Goal: Leave review/rating: Leave review/rating

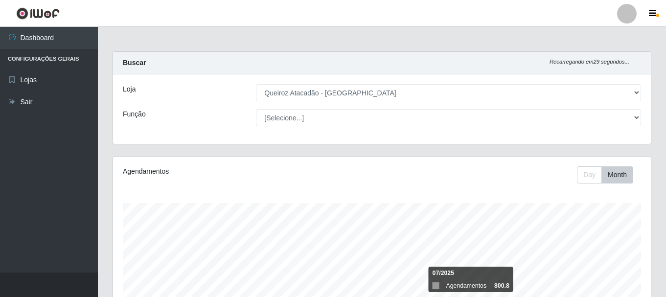
select select "464"
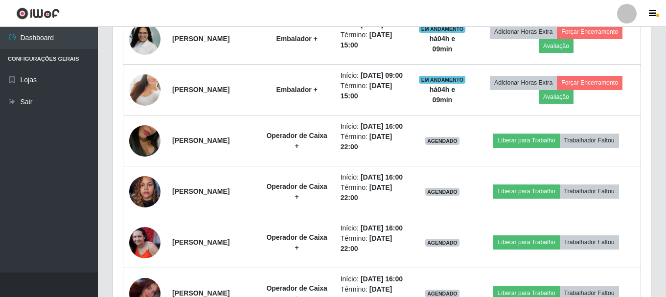
scroll to position [203, 537]
click at [0, 232] on ul "Dashboard Configurações Gerais Lojas Sair" at bounding box center [49, 149] width 98 height 245
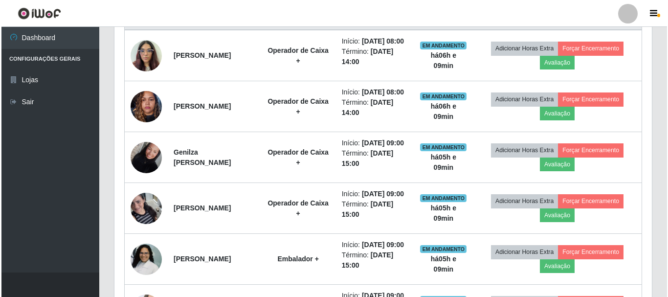
scroll to position [379, 0]
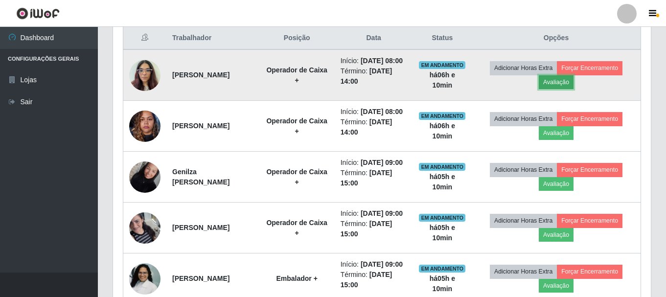
click at [567, 88] on button "Avaliação" at bounding box center [555, 82] width 35 height 14
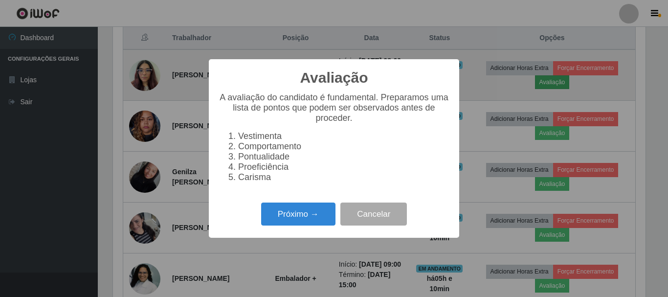
scroll to position [203, 533]
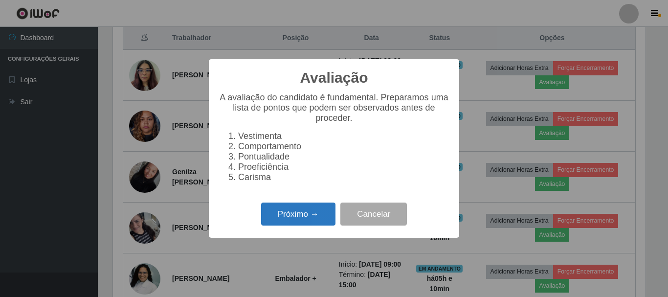
click at [312, 224] on button "Próximo →" at bounding box center [298, 213] width 74 height 23
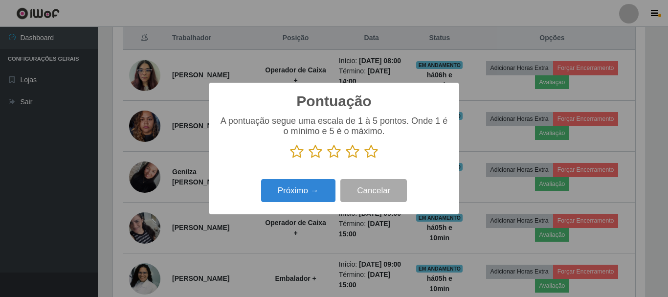
scroll to position [488828, 488499]
click at [373, 155] on icon at bounding box center [371, 151] width 14 height 15
click at [364, 159] on input "radio" at bounding box center [364, 159] width 0 height 0
click at [373, 155] on icon at bounding box center [371, 151] width 14 height 15
click at [364, 159] on input "radio" at bounding box center [364, 159] width 0 height 0
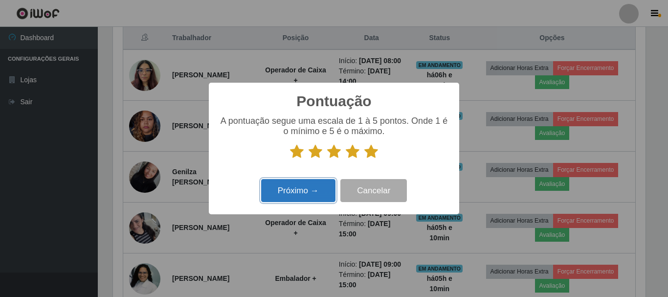
click at [310, 193] on button "Próximo →" at bounding box center [298, 190] width 74 height 23
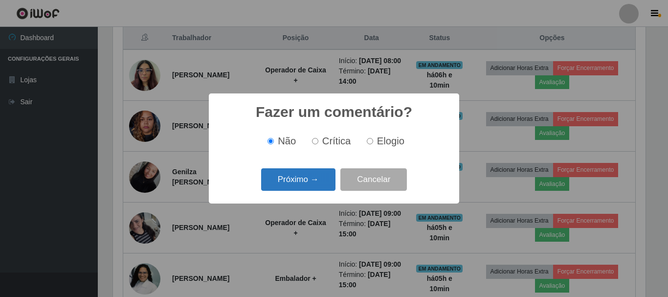
click at [310, 178] on button "Próximo →" at bounding box center [298, 179] width 74 height 23
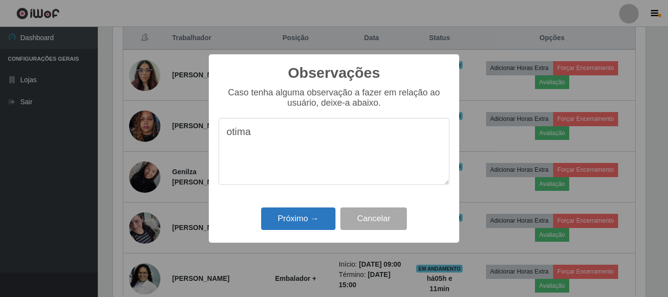
type textarea "otima"
click at [301, 216] on button "Próximo →" at bounding box center [298, 218] width 74 height 23
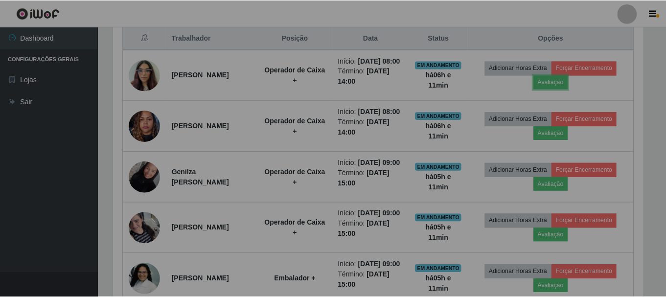
scroll to position [203, 537]
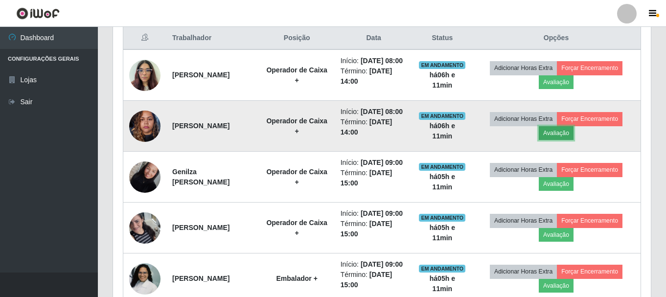
click at [573, 140] on button "Avaliação" at bounding box center [555, 133] width 35 height 14
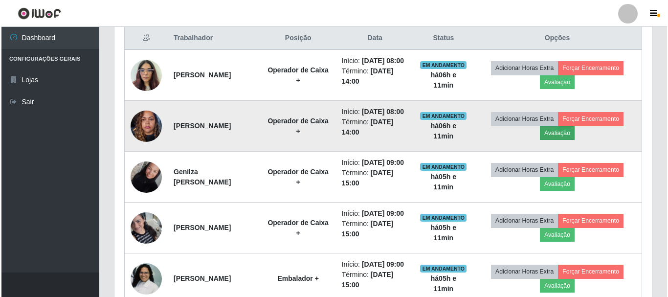
scroll to position [203, 533]
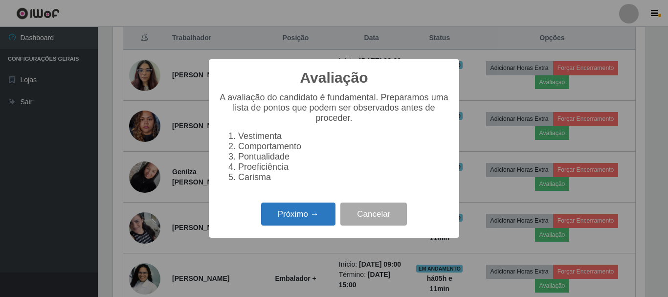
click at [292, 221] on button "Próximo →" at bounding box center [298, 213] width 74 height 23
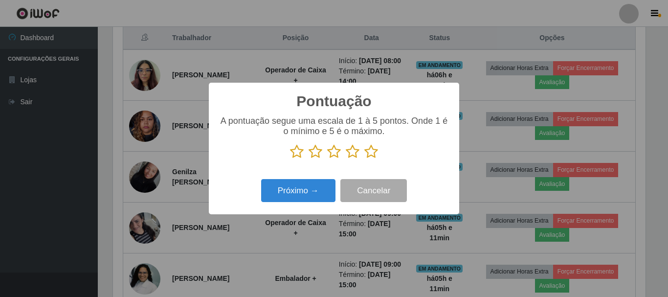
click at [367, 151] on icon at bounding box center [371, 151] width 14 height 15
click at [364, 159] on input "radio" at bounding box center [364, 159] width 0 height 0
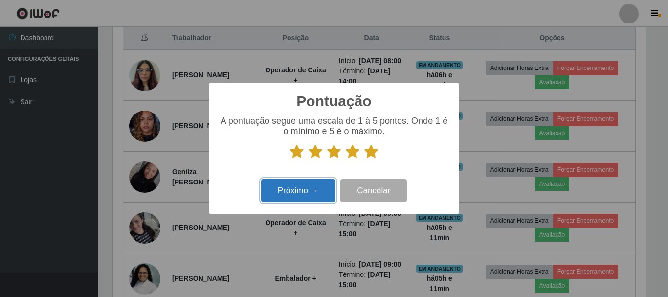
click at [309, 195] on button "Próximo →" at bounding box center [298, 190] width 74 height 23
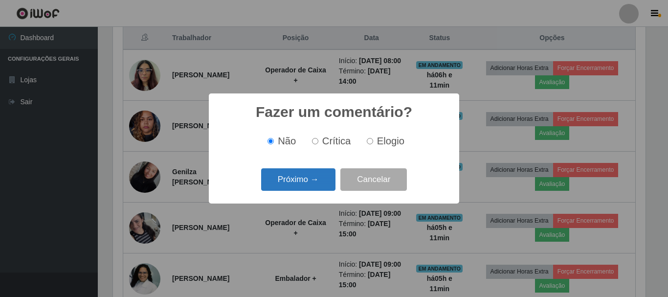
click at [318, 183] on button "Próximo →" at bounding box center [298, 179] width 74 height 23
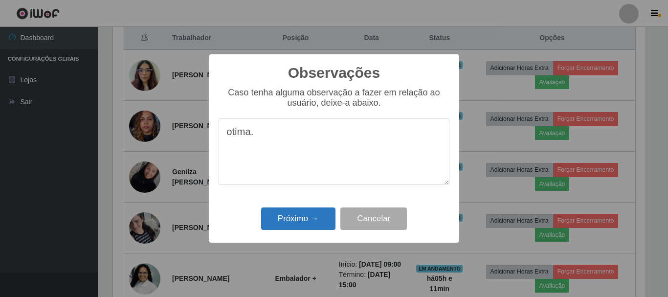
type textarea "otima."
click at [308, 221] on button "Próximo →" at bounding box center [298, 218] width 74 height 23
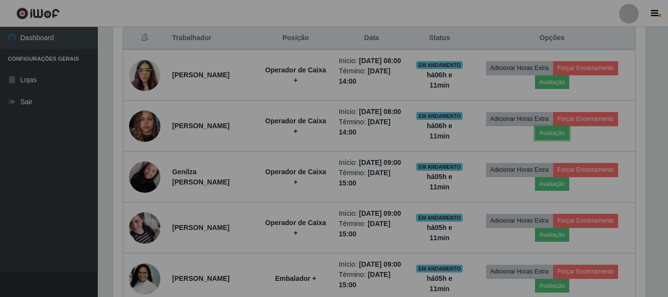
scroll to position [203, 537]
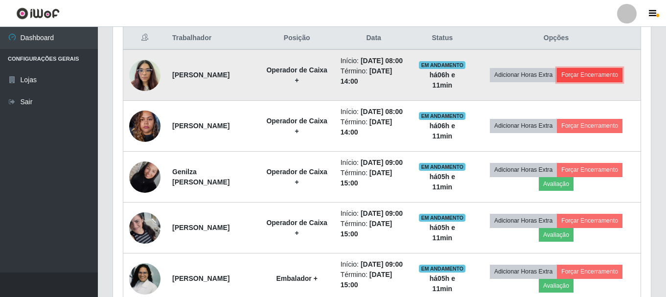
click at [596, 78] on button "Forçar Encerramento" at bounding box center [590, 75] width 66 height 14
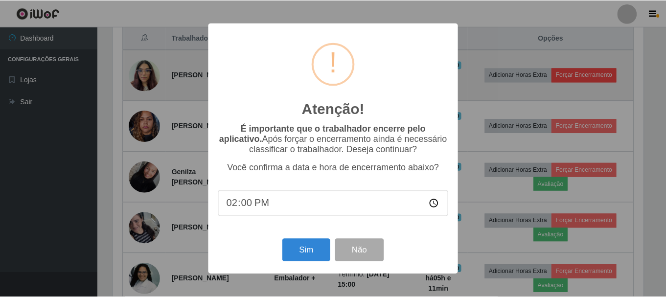
scroll to position [203, 533]
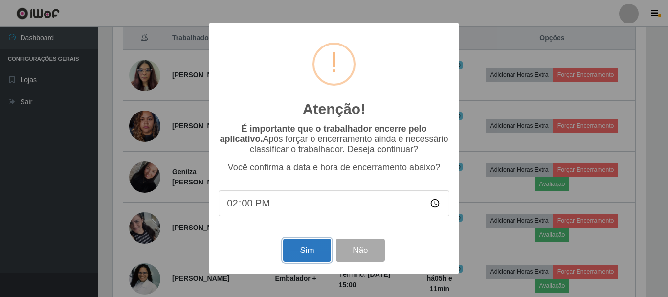
click at [310, 248] on button "Sim" at bounding box center [306, 250] width 47 height 23
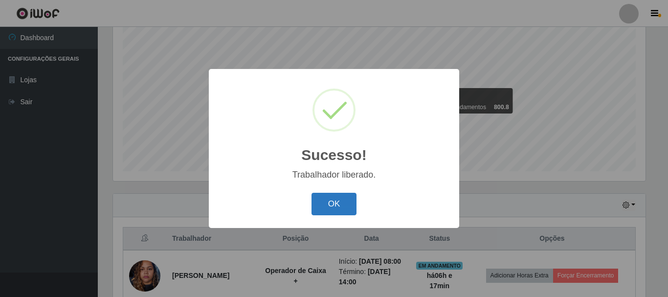
click at [349, 202] on button "OK" at bounding box center [334, 204] width 45 height 23
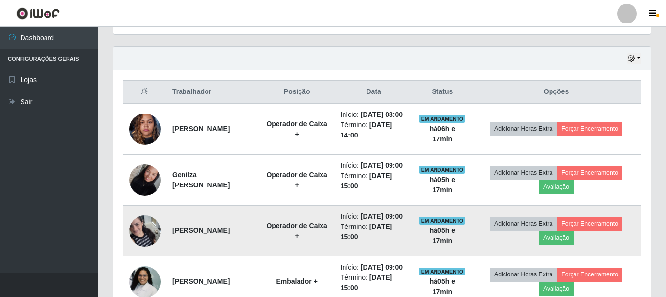
scroll to position [374, 0]
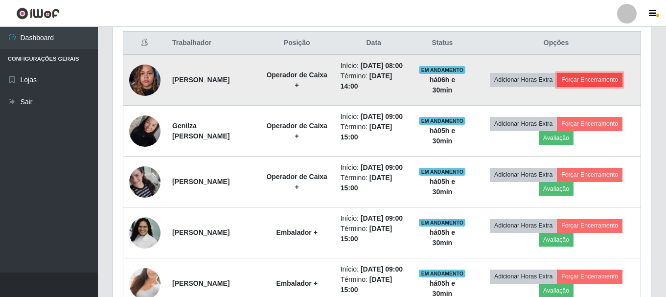
click at [610, 81] on button "Forçar Encerramento" at bounding box center [590, 80] width 66 height 14
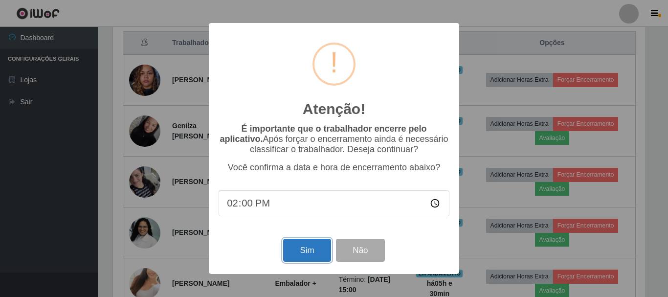
click at [308, 255] on button "Sim" at bounding box center [306, 250] width 47 height 23
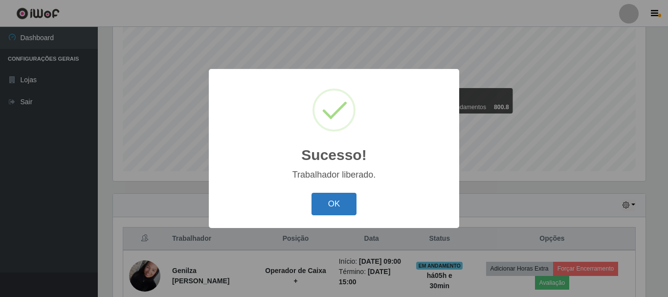
click at [343, 201] on button "OK" at bounding box center [334, 204] width 45 height 23
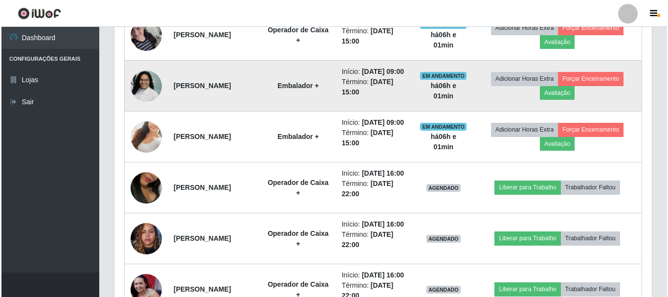
scroll to position [472, 0]
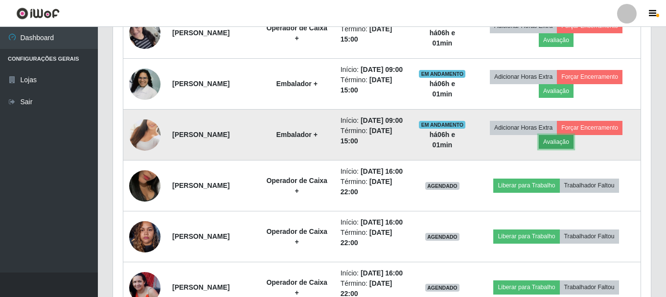
click at [565, 149] on button "Avaliação" at bounding box center [555, 142] width 35 height 14
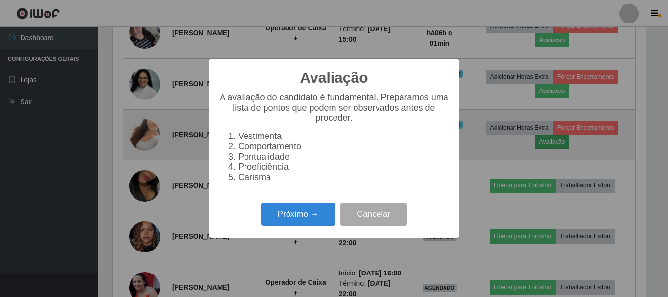
scroll to position [203, 533]
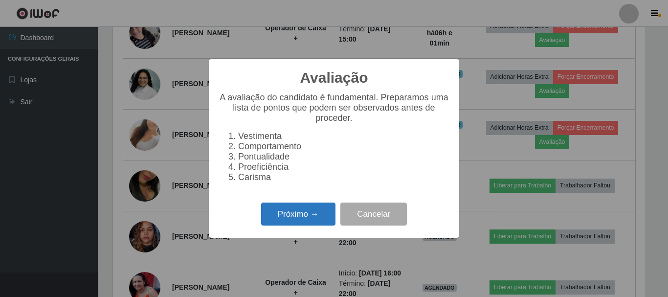
click at [309, 212] on button "Próximo →" at bounding box center [298, 213] width 74 height 23
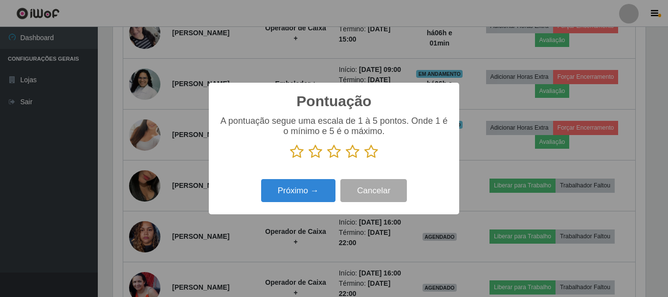
scroll to position [488828, 488499]
click at [373, 155] on icon at bounding box center [371, 151] width 14 height 15
click at [364, 159] on input "radio" at bounding box center [364, 159] width 0 height 0
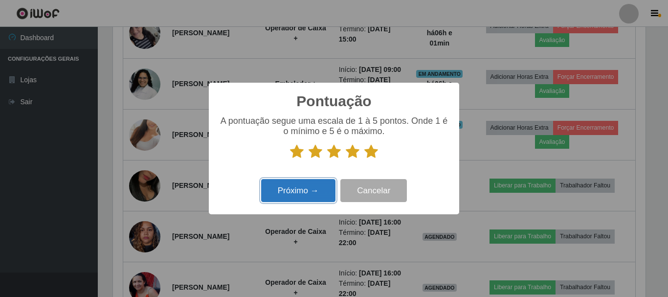
click at [290, 201] on button "Próximo →" at bounding box center [298, 190] width 74 height 23
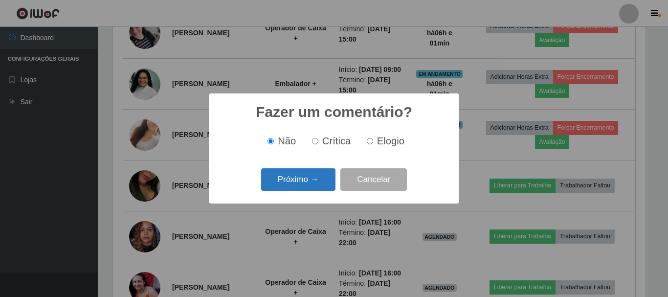
click at [301, 188] on button "Próximo →" at bounding box center [298, 179] width 74 height 23
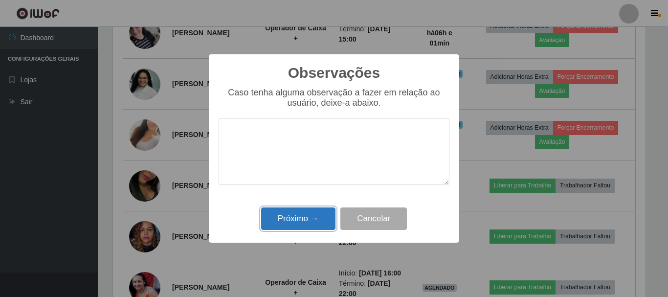
click at [305, 217] on button "Próximo →" at bounding box center [298, 218] width 74 height 23
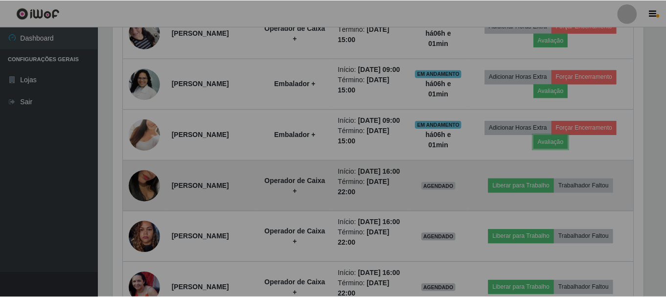
scroll to position [203, 537]
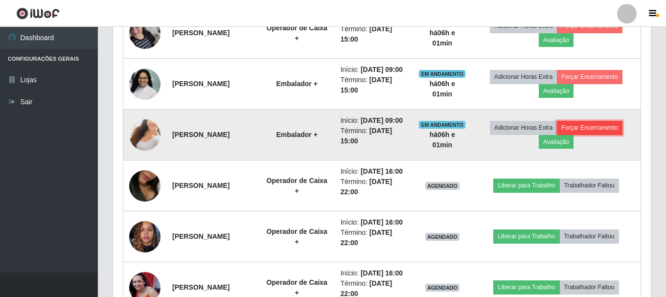
click at [600, 134] on button "Forçar Encerramento" at bounding box center [590, 128] width 66 height 14
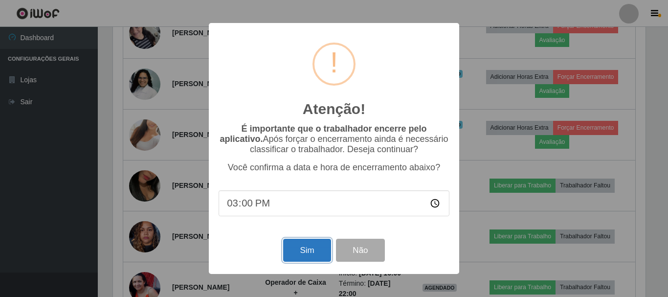
click at [308, 252] on button "Sim" at bounding box center [306, 250] width 47 height 23
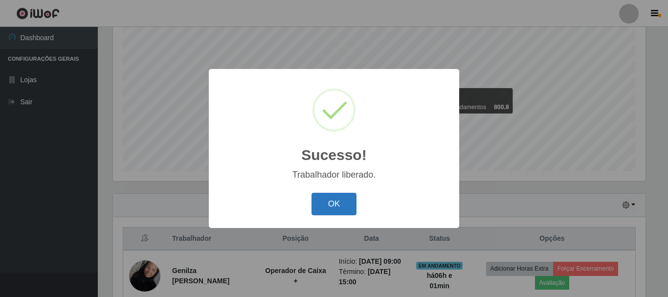
click at [318, 211] on button "OK" at bounding box center [334, 204] width 45 height 23
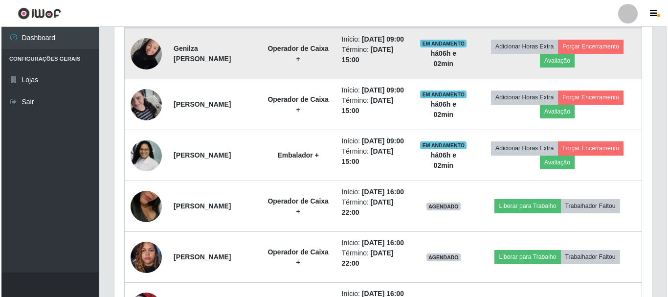
scroll to position [423, 0]
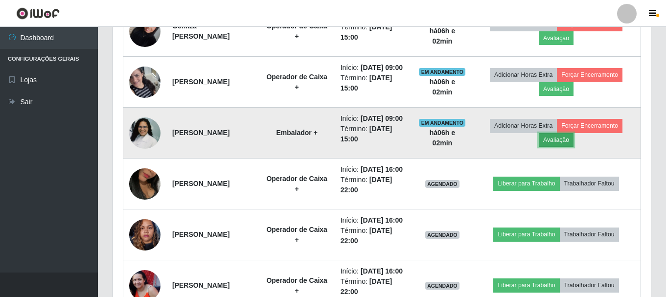
click at [569, 147] on button "Avaliação" at bounding box center [555, 140] width 35 height 14
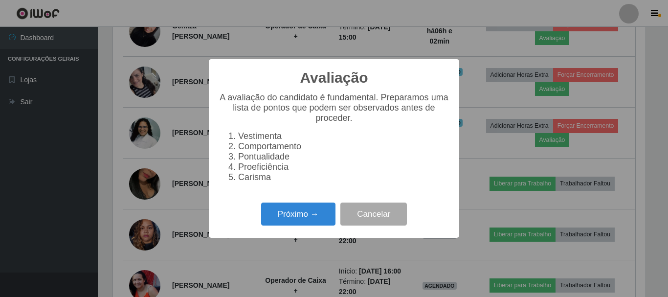
scroll to position [203, 533]
click at [297, 217] on button "Próximo →" at bounding box center [298, 213] width 74 height 23
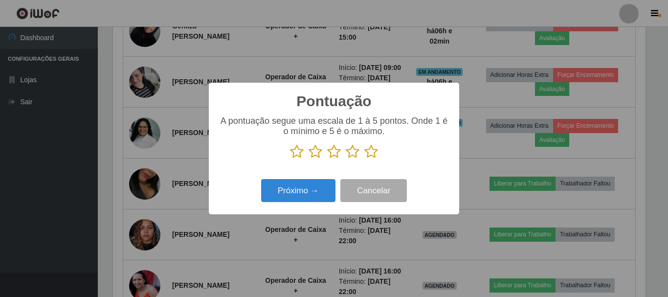
click at [378, 153] on icon at bounding box center [371, 151] width 14 height 15
click at [364, 159] on input "radio" at bounding box center [364, 159] width 0 height 0
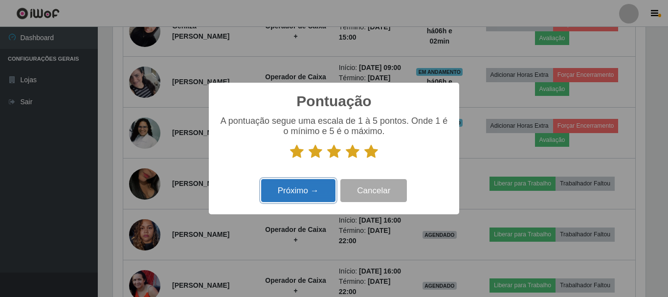
click at [321, 186] on button "Próximo →" at bounding box center [298, 190] width 74 height 23
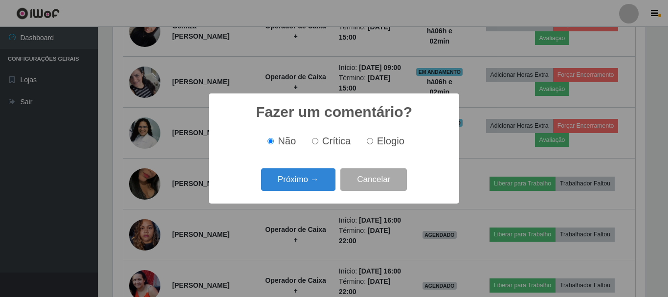
click at [321, 186] on button "Próximo →" at bounding box center [298, 179] width 74 height 23
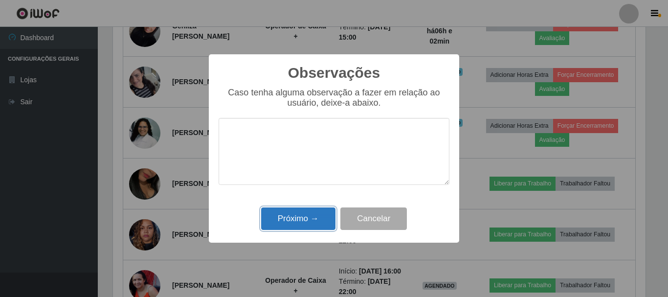
click at [319, 219] on button "Próximo →" at bounding box center [298, 218] width 74 height 23
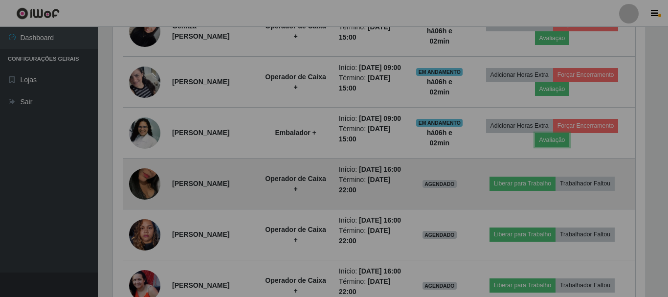
scroll to position [203, 537]
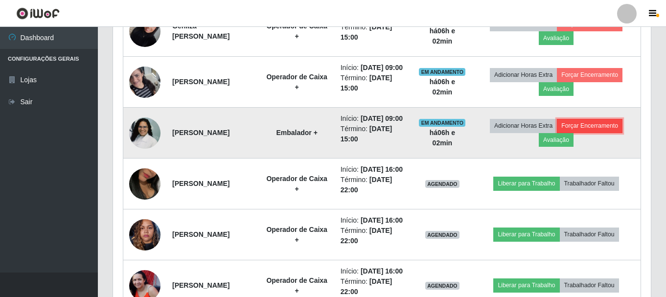
click at [604, 133] on button "Forçar Encerramento" at bounding box center [590, 126] width 66 height 14
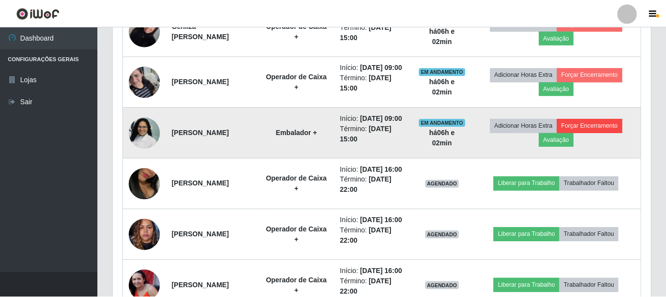
scroll to position [203, 533]
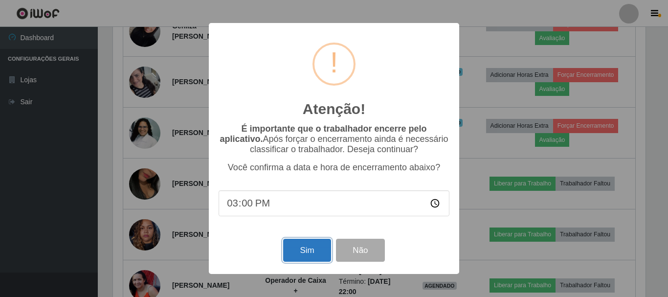
click at [320, 243] on button "Sim" at bounding box center [306, 250] width 47 height 23
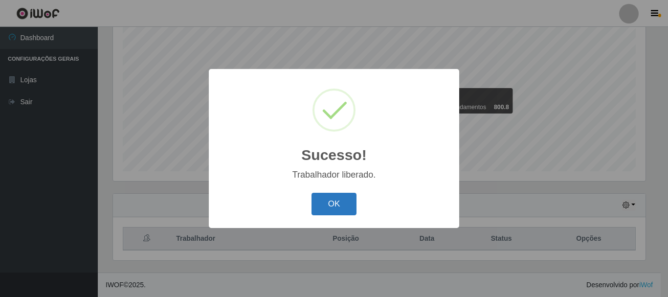
click at [324, 214] on button "OK" at bounding box center [334, 204] width 45 height 23
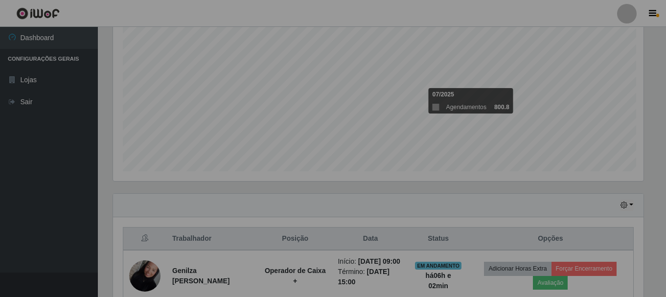
scroll to position [0, 0]
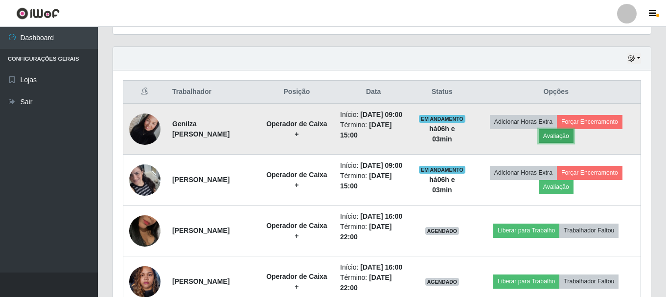
click at [567, 139] on button "Avaliação" at bounding box center [555, 136] width 35 height 14
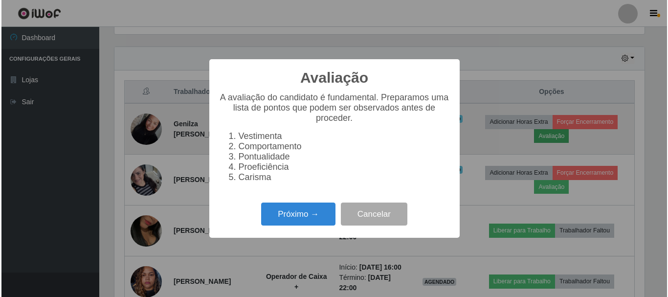
scroll to position [203, 533]
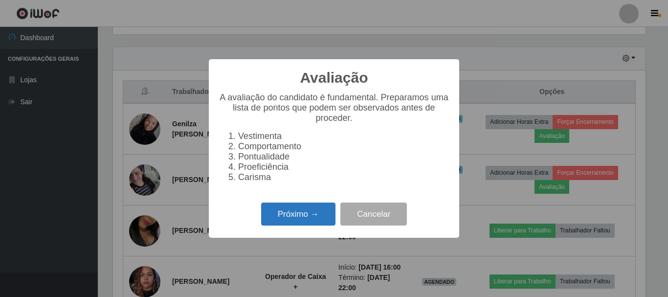
click at [279, 211] on button "Próximo →" at bounding box center [298, 213] width 74 height 23
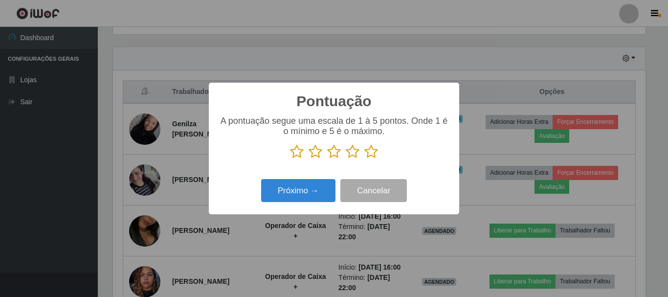
scroll to position [488828, 488499]
click at [290, 197] on button "Próximo →" at bounding box center [298, 190] width 74 height 23
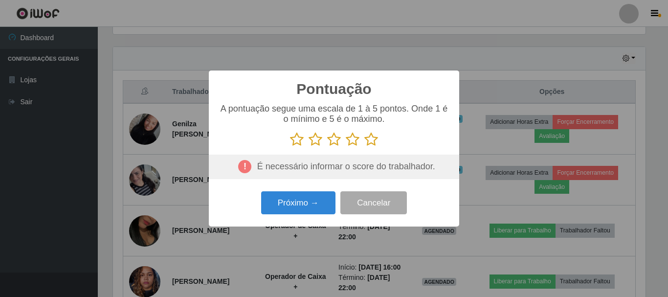
click at [364, 144] on p at bounding box center [334, 139] width 231 height 15
click at [371, 143] on icon at bounding box center [371, 139] width 14 height 15
click at [364, 147] on input "radio" at bounding box center [364, 147] width 0 height 0
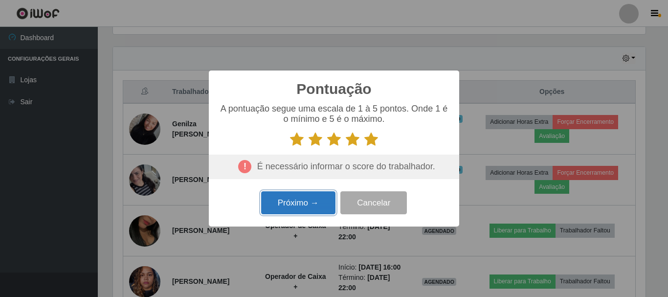
click at [303, 206] on button "Próximo →" at bounding box center [298, 202] width 74 height 23
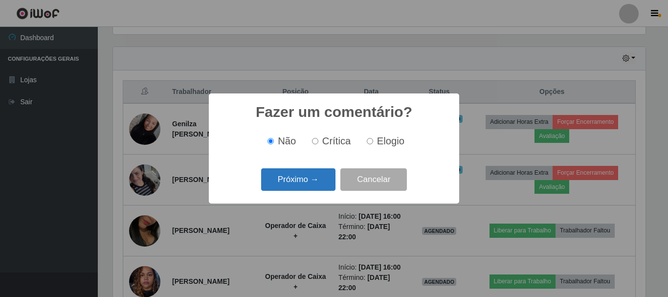
click at [308, 174] on button "Próximo →" at bounding box center [298, 179] width 74 height 23
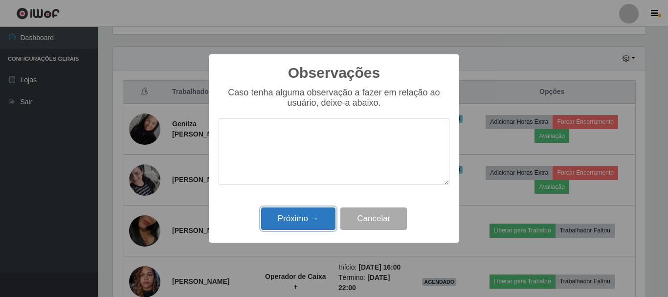
click at [306, 211] on button "Próximo →" at bounding box center [298, 218] width 74 height 23
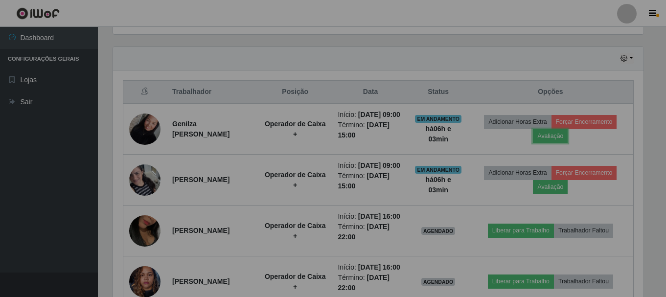
scroll to position [203, 537]
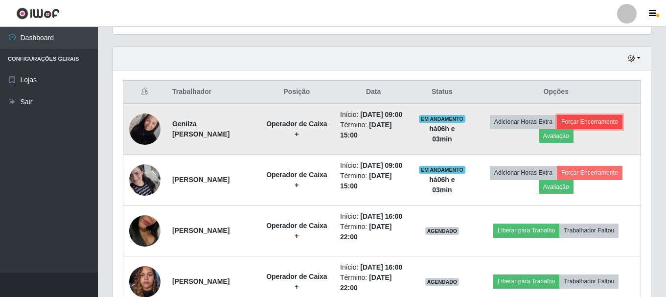
click at [584, 126] on button "Forçar Encerramento" at bounding box center [590, 122] width 66 height 14
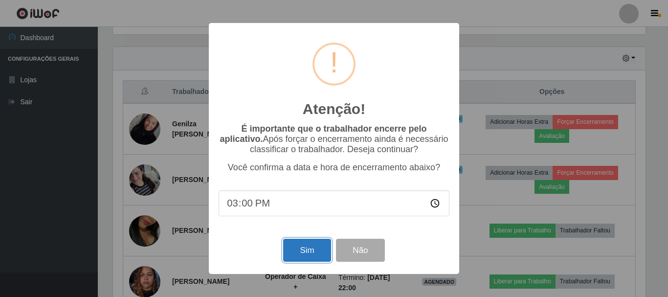
click at [313, 246] on button "Sim" at bounding box center [306, 250] width 47 height 23
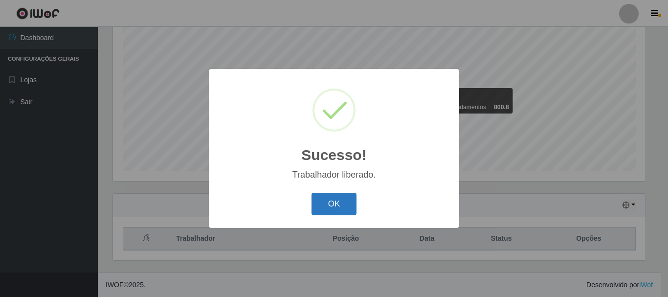
click at [332, 210] on button "OK" at bounding box center [334, 204] width 45 height 23
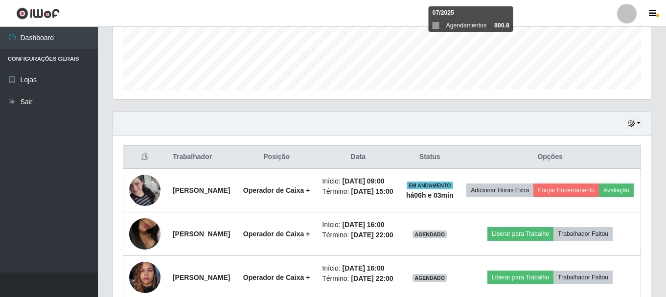
scroll to position [374, 0]
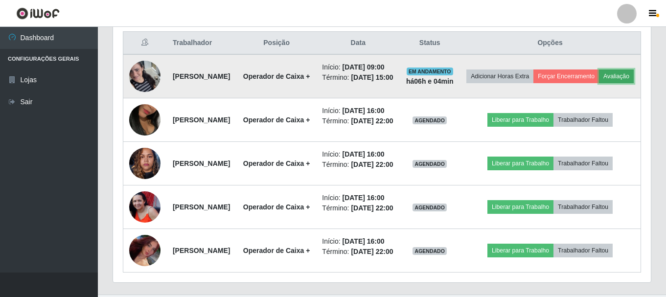
click at [599, 83] on button "Avaliação" at bounding box center [616, 76] width 35 height 14
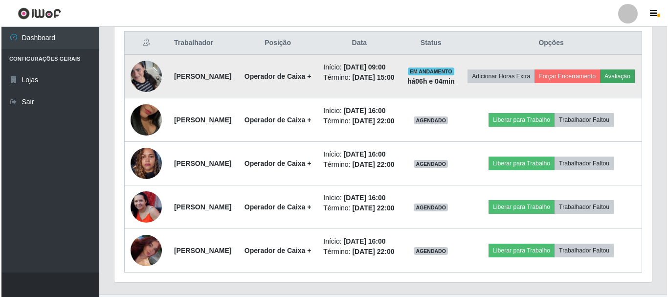
scroll to position [203, 533]
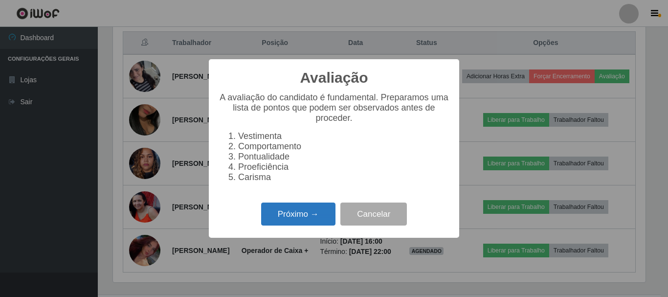
click at [298, 225] on button "Próximo →" at bounding box center [298, 213] width 74 height 23
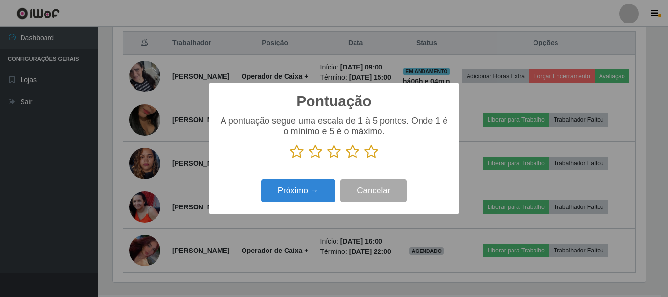
click at [370, 150] on icon at bounding box center [371, 151] width 14 height 15
click at [364, 159] on input "radio" at bounding box center [364, 159] width 0 height 0
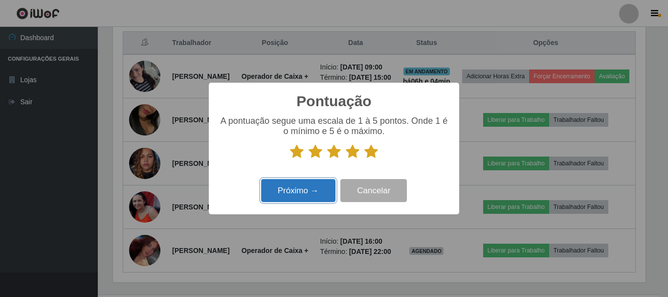
click at [296, 190] on button "Próximo →" at bounding box center [298, 190] width 74 height 23
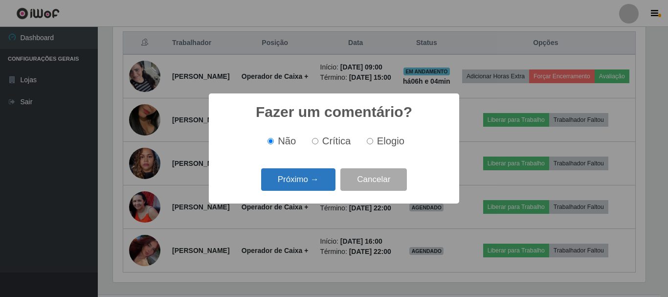
click at [294, 176] on button "Próximo →" at bounding box center [298, 179] width 74 height 23
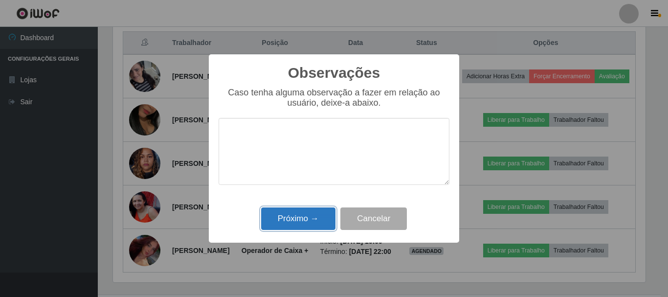
click at [279, 215] on button "Próximo →" at bounding box center [298, 218] width 74 height 23
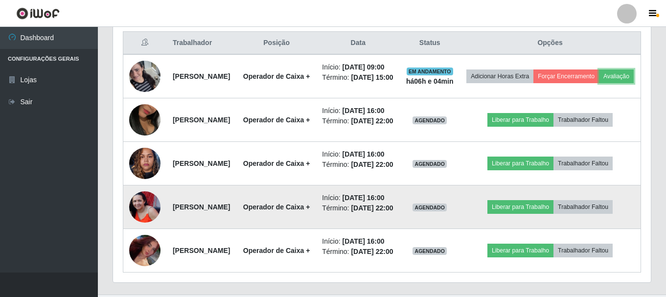
scroll to position [325, 0]
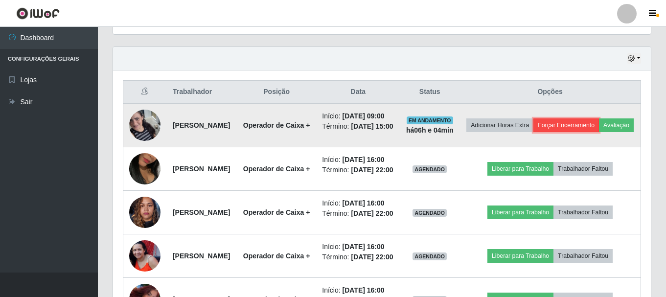
click at [599, 122] on button "Forçar Encerramento" at bounding box center [566, 125] width 66 height 14
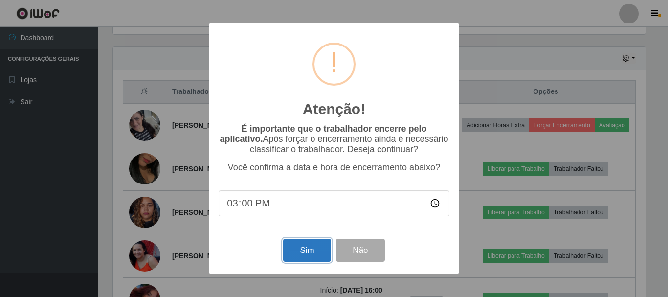
click at [289, 255] on button "Sim" at bounding box center [306, 250] width 47 height 23
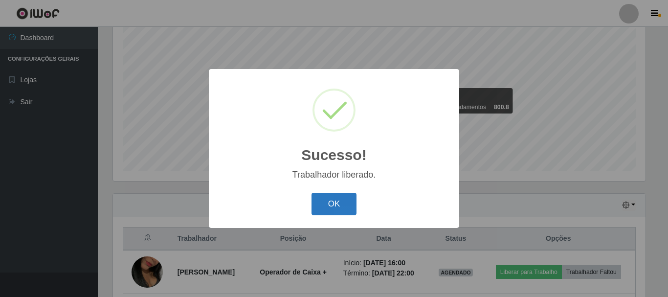
click at [327, 202] on button "OK" at bounding box center [334, 204] width 45 height 23
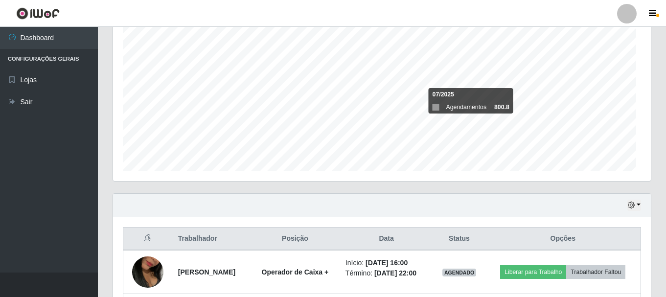
scroll to position [488828, 488494]
